Goal: Transaction & Acquisition: Purchase product/service

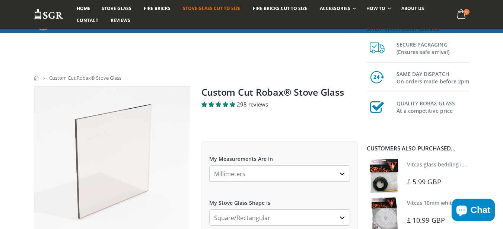
scroll to position [134, 0]
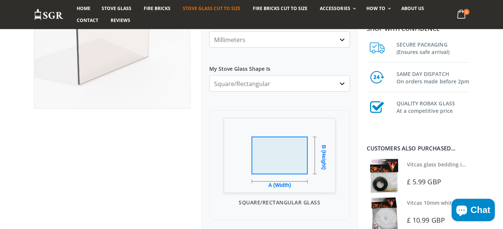
select select "all-corners-cut"
click at [209, 75] on select "Square/Rectangular Arched Half Arch Both Top Corners Cut Single Corner Cut All …" at bounding box center [279, 83] width 141 height 16
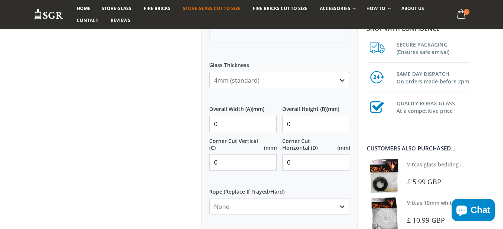
scroll to position [313, 0]
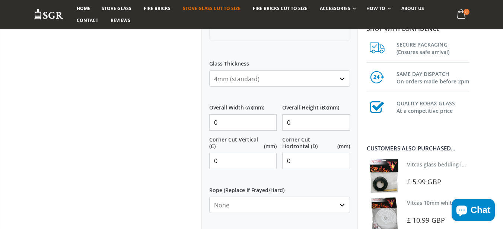
drag, startPoint x: 222, startPoint y: 133, endPoint x: 235, endPoint y: 127, distance: 13.5
click at [222, 133] on div "Overall Width (A) (mm) 0 Overall Height (B) (mm) 0" at bounding box center [279, 117] width 141 height 38
click at [235, 126] on input "0" at bounding box center [243, 122] width 68 height 16
type input "250"
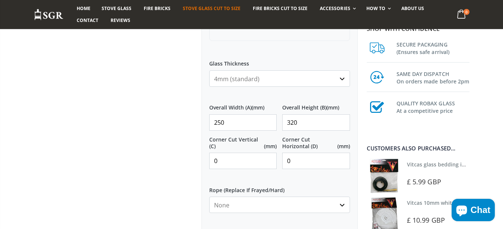
type input "320"
type input "10"
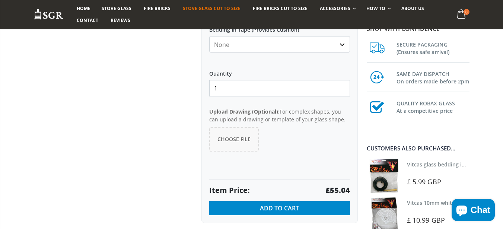
scroll to position [537, 0]
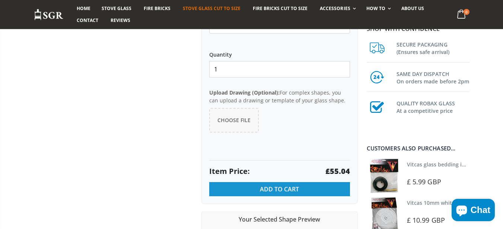
type input "20"
click at [253, 189] on button "Add to Cart" at bounding box center [279, 189] width 141 height 14
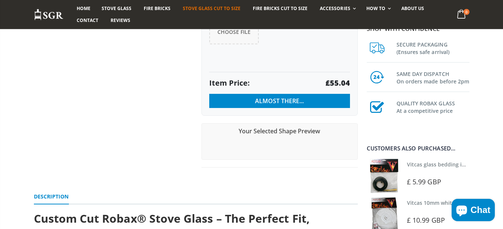
scroll to position [626, 0]
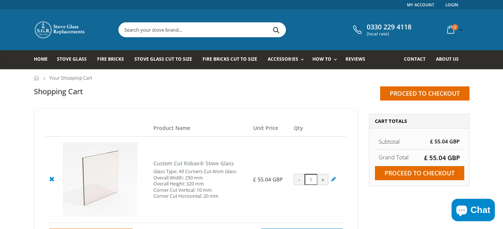
click at [52, 180] on icon at bounding box center [51, 178] width 9 height 9
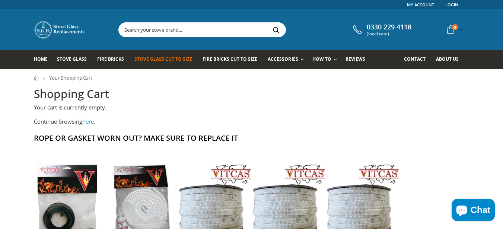
click at [171, 60] on span "Stove Glass Cut To Size" at bounding box center [163, 59] width 58 height 6
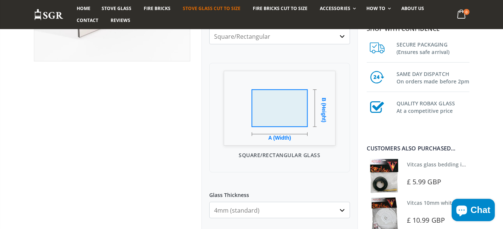
scroll to position [134, 0]
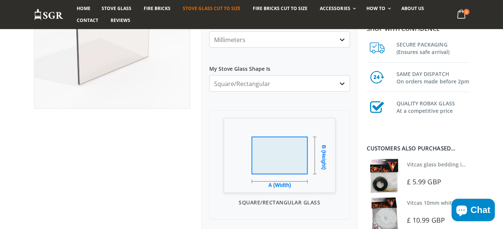
select select "all-corners-cut"
click at [209, 75] on select "Square/Rectangular Arched Half Arch Both Top Corners Cut Single Corner Cut All …" at bounding box center [279, 83] width 141 height 16
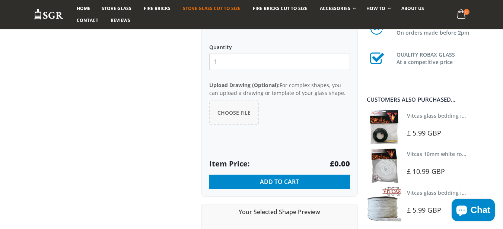
scroll to position [626, 0]
